Goal: Transaction & Acquisition: Purchase product/service

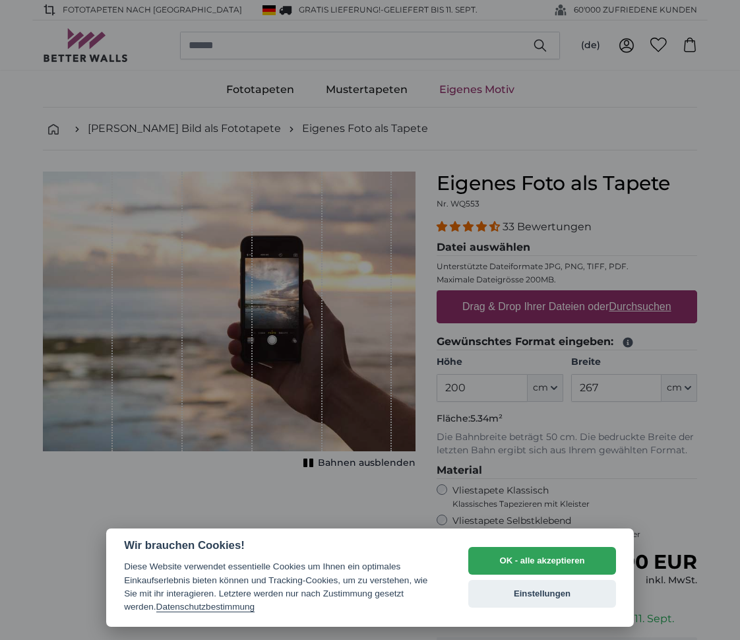
click at [550, 418] on div at bounding box center [370, 320] width 740 height 640
click at [533, 559] on button "OK - alle akzeptieren" at bounding box center [542, 561] width 148 height 28
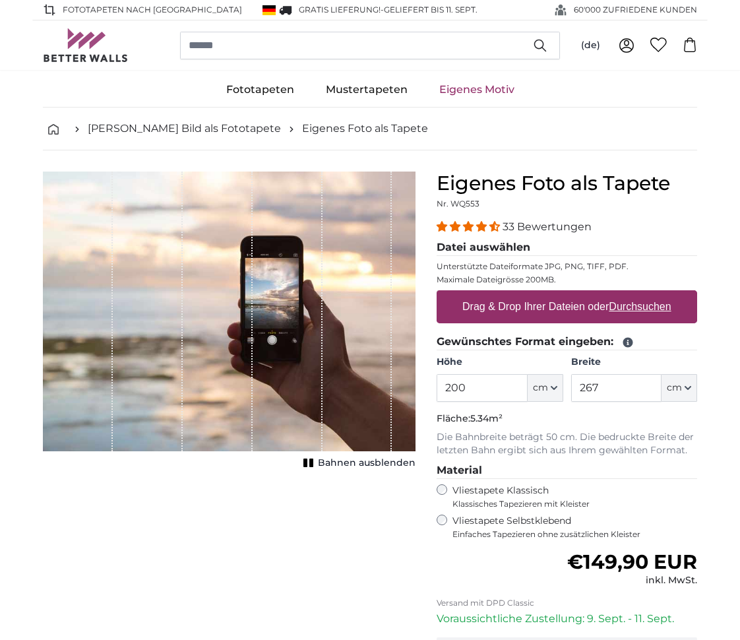
click at [633, 307] on u "Durchsuchen" at bounding box center [641, 306] width 62 height 11
click at [633, 294] on input "Drag & Drop Ihrer Dateien oder Durchsuchen" at bounding box center [567, 292] width 261 height 4
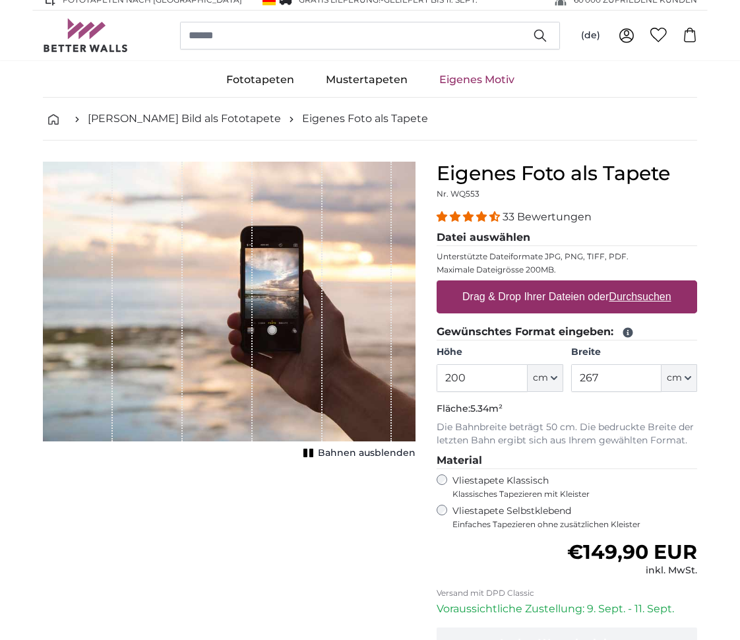
scroll to position [10, 0]
click at [449, 505] on div "Vliestapete Selbstklebend Einfaches Tapezieren ohne zusätzlichen Kleister" at bounding box center [567, 517] width 261 height 25
click at [337, 450] on span "Bahnen ausblenden" at bounding box center [367, 453] width 98 height 13
click at [509, 300] on label "Drag & Drop Ihrer Dateien oder Durchsuchen" at bounding box center [567, 297] width 220 height 26
click at [509, 284] on input "Drag & Drop Ihrer Dateien oder Durchsuchen" at bounding box center [567, 282] width 261 height 4
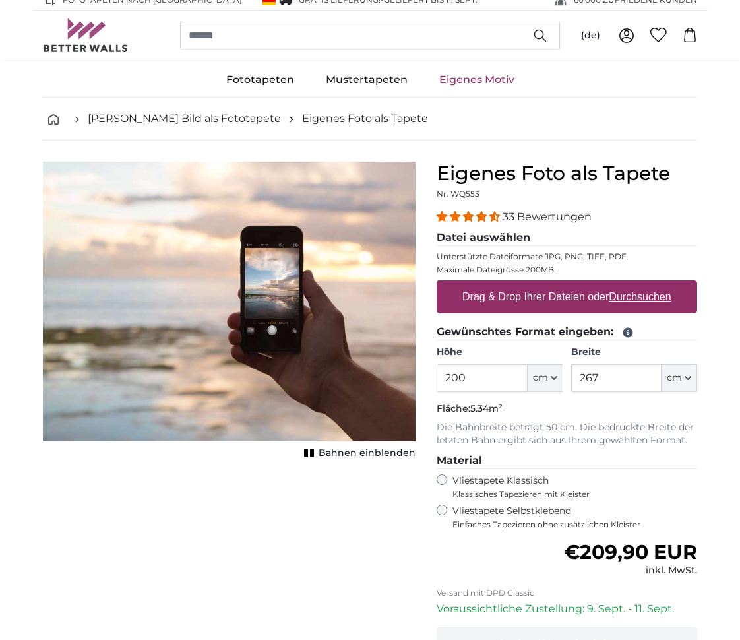
type input "**********"
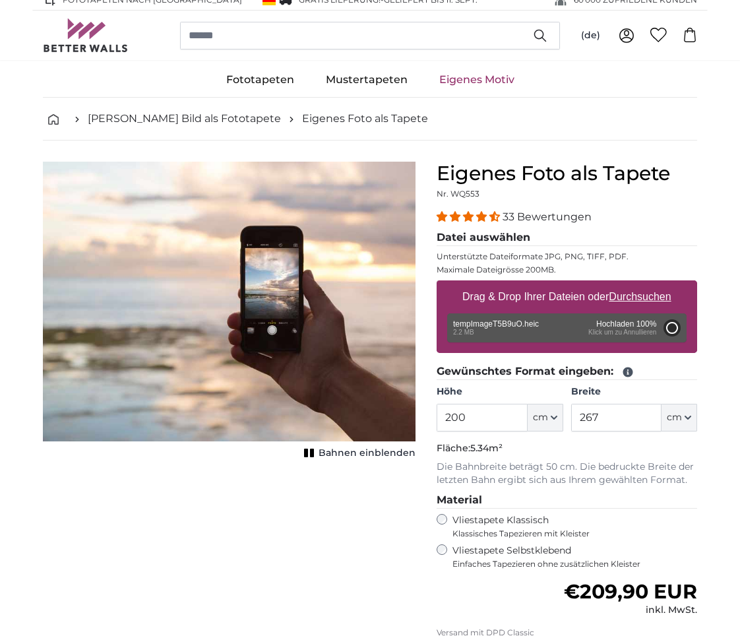
type input "150"
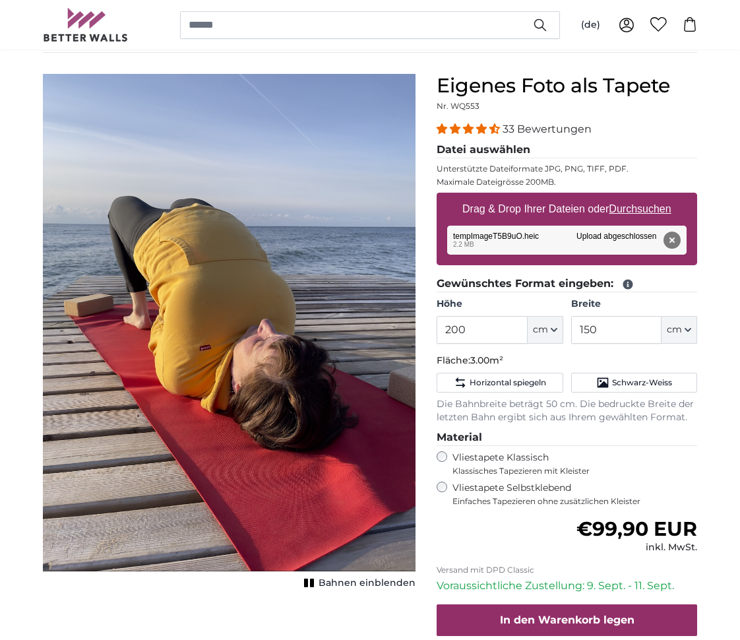
scroll to position [97, 0]
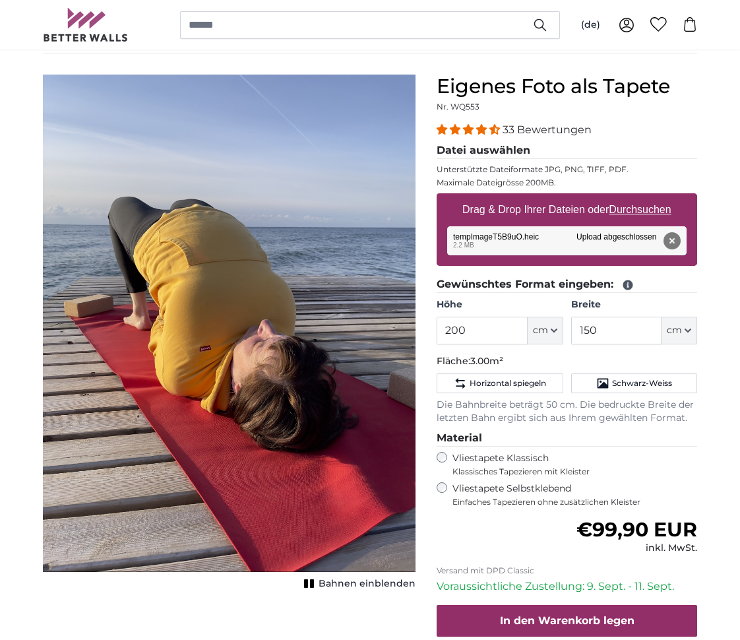
click at [346, 578] on span "Bahnen einblenden" at bounding box center [367, 583] width 97 height 13
click at [346, 578] on span "Bahnen ausblenden" at bounding box center [367, 583] width 98 height 13
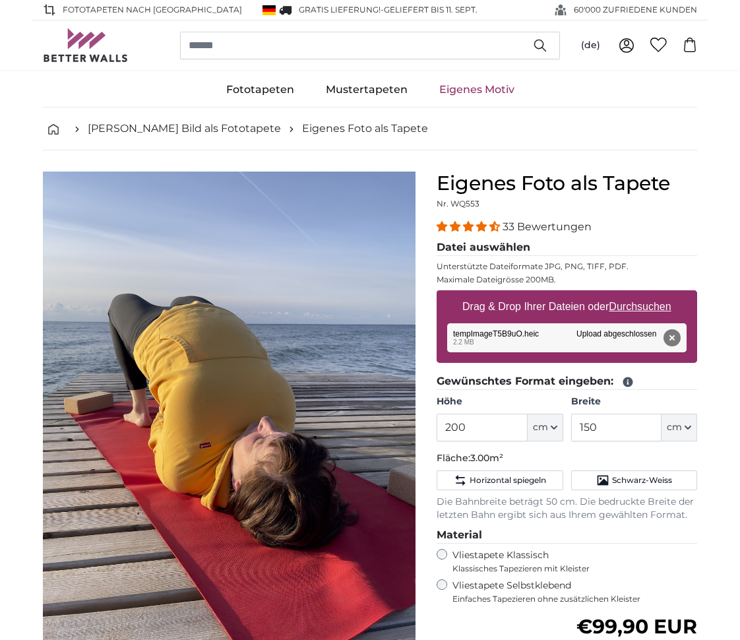
scroll to position [0, 0]
click at [670, 337] on button "Entfernen" at bounding box center [672, 337] width 17 height 17
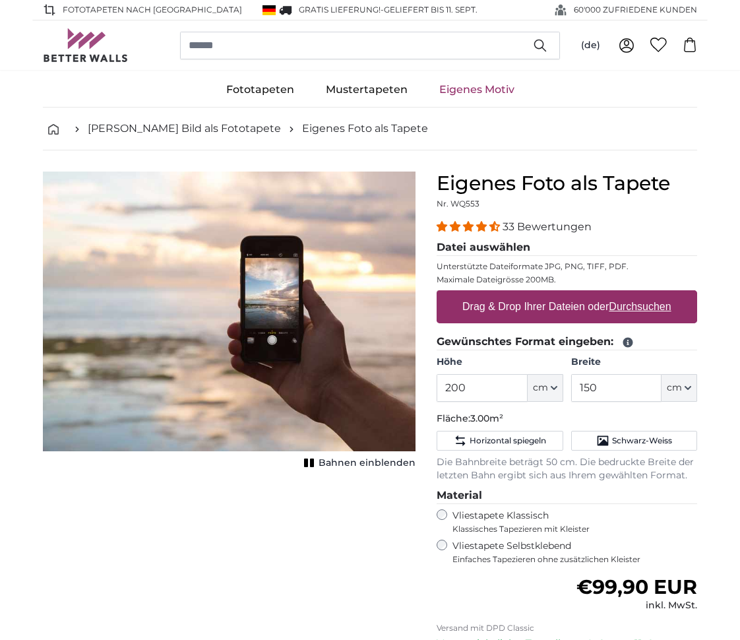
click at [92, 68] on div "(de) Deutsch [DEMOGRAPHIC_DATA] Italiano English 0 0" at bounding box center [370, 44] width 654 height 49
click at [88, 51] on img at bounding box center [86, 45] width 86 height 34
